Goal: Information Seeking & Learning: Learn about a topic

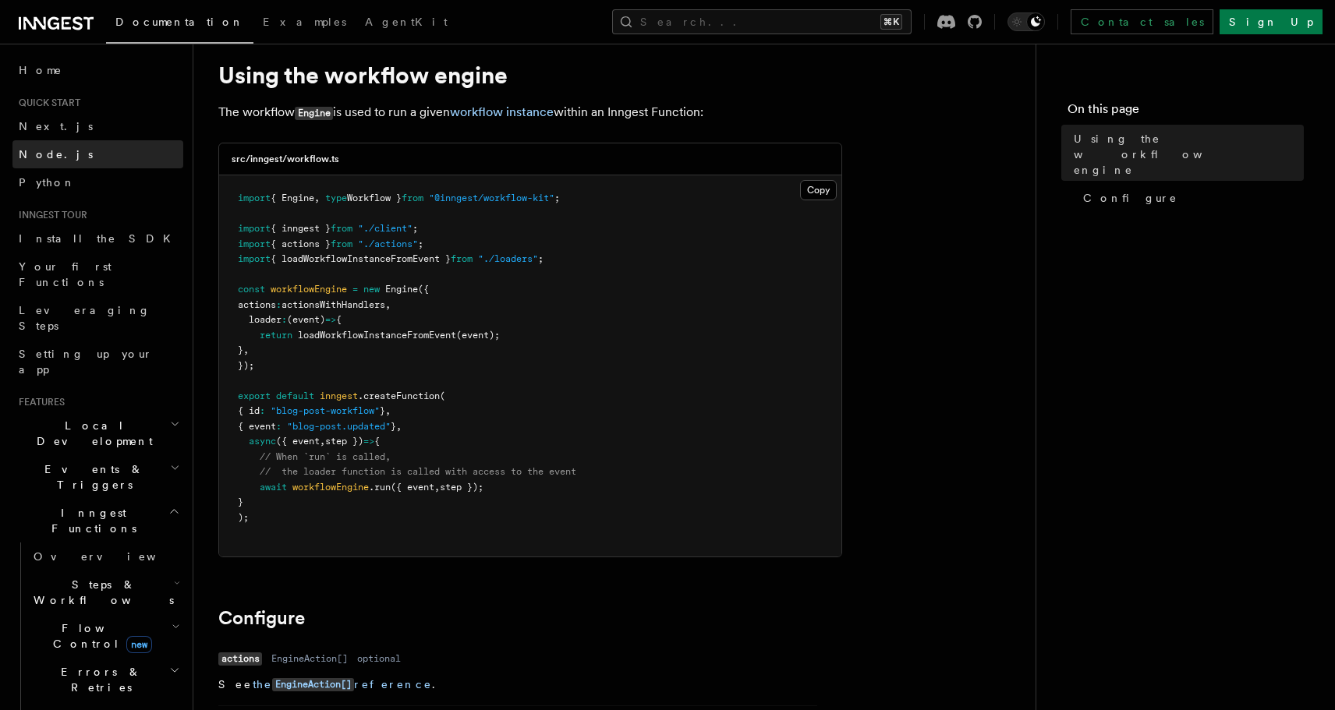
click at [44, 148] on span "Node.js" at bounding box center [56, 154] width 74 height 12
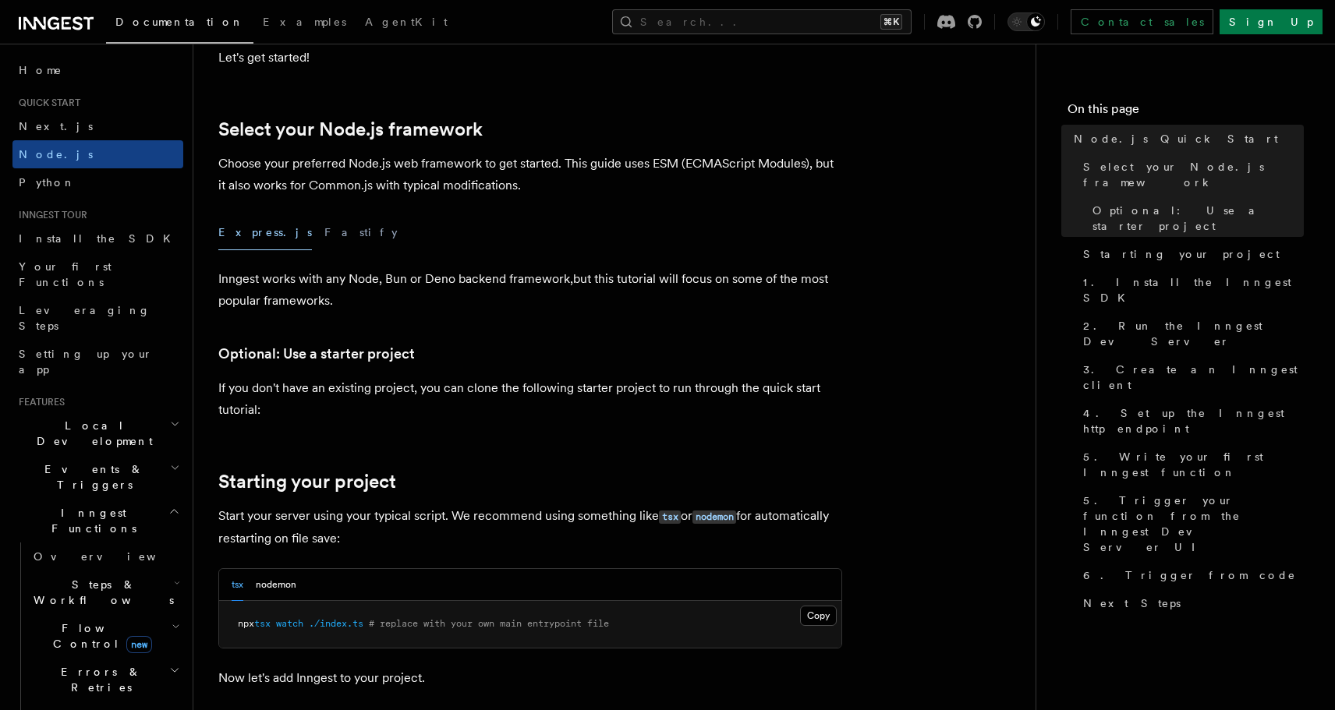
scroll to position [334, 0]
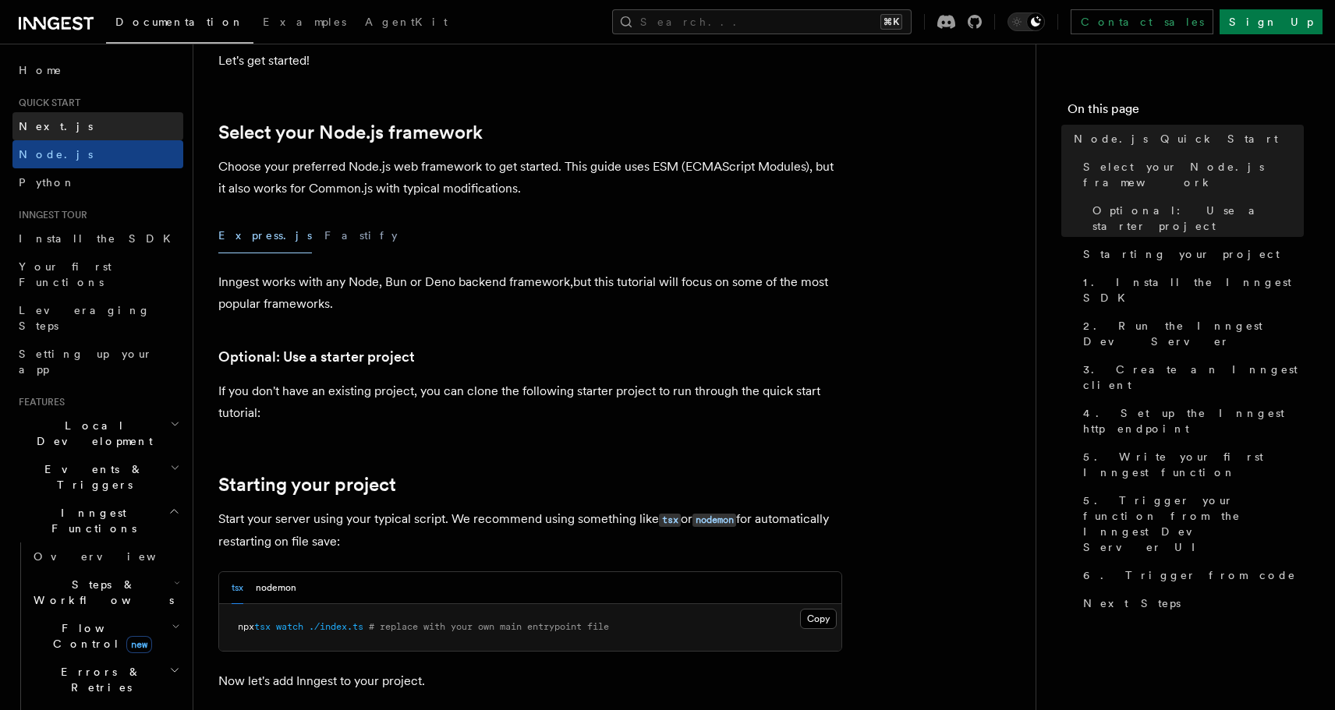
click at [50, 122] on span "Next.js" at bounding box center [56, 126] width 74 height 12
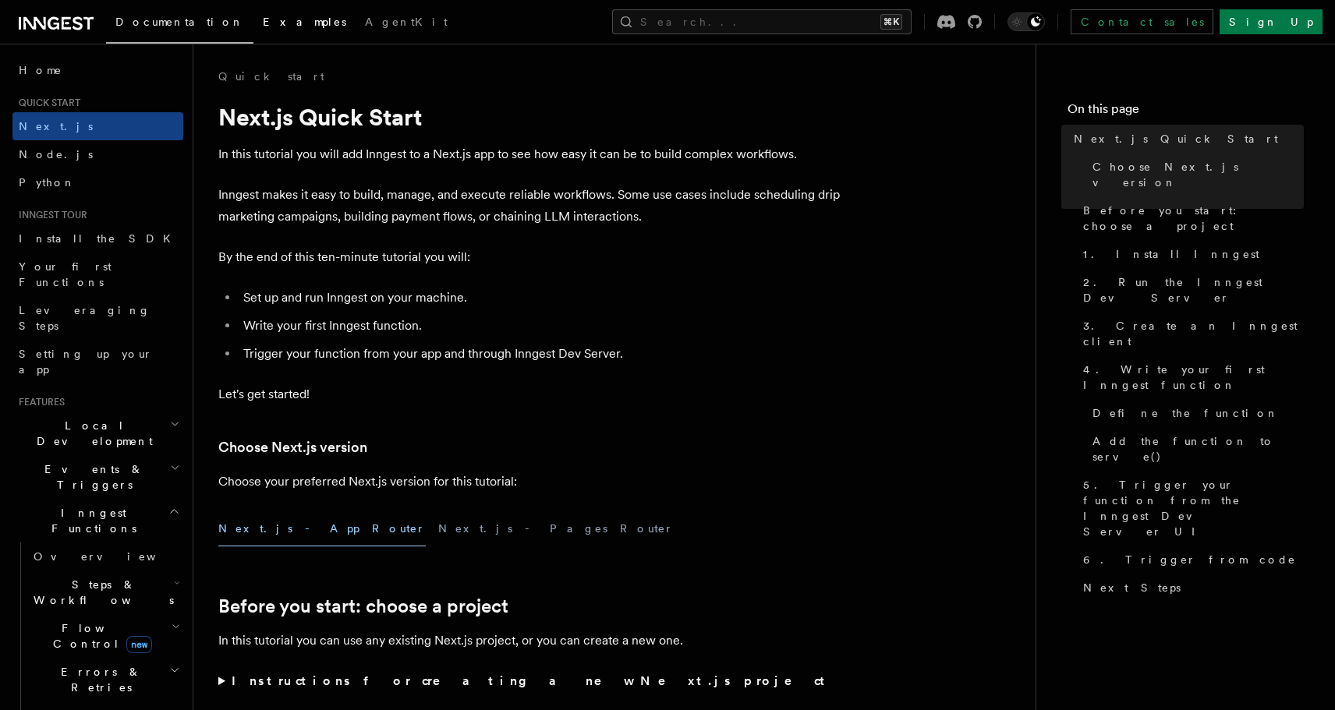
click at [263, 23] on span "Examples" at bounding box center [304, 22] width 83 height 12
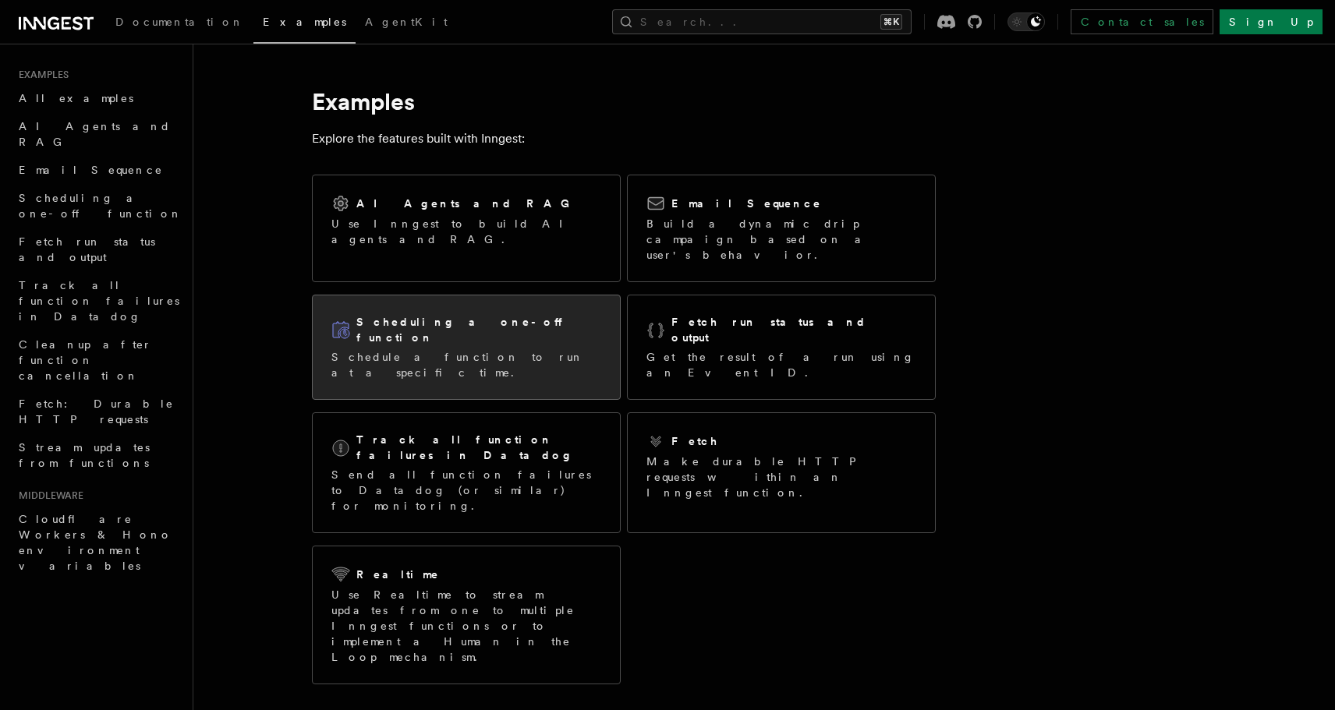
click at [510, 314] on div "Scheduling a one-off function" at bounding box center [466, 330] width 270 height 32
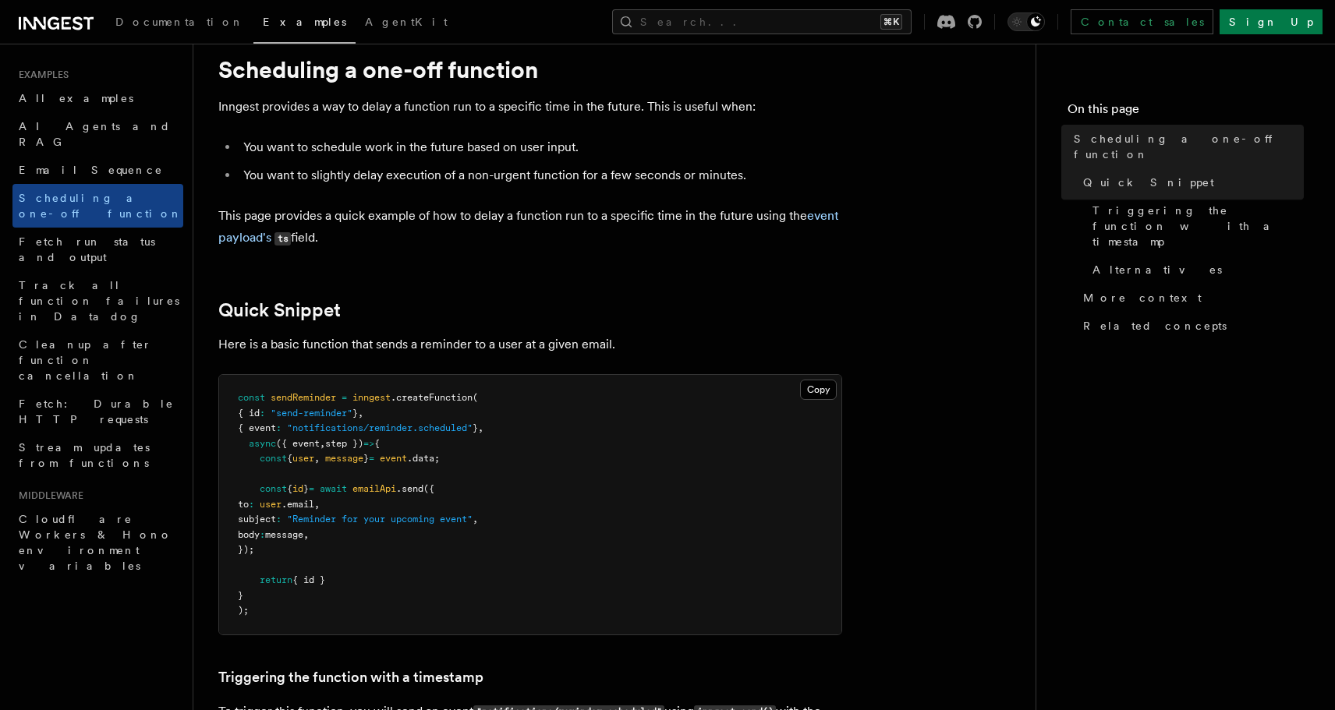
scroll to position [55, 0]
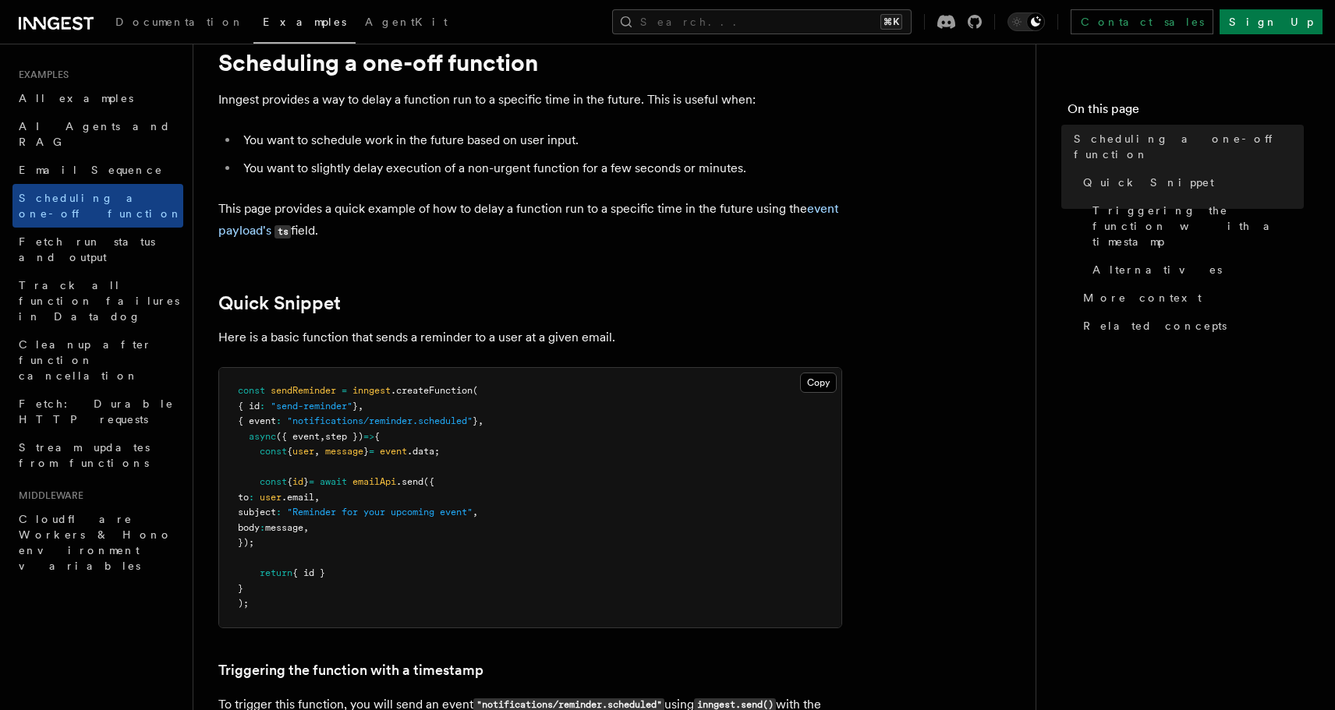
click at [82, 30] on icon at bounding box center [56, 23] width 75 height 19
